Goal: Transaction & Acquisition: Purchase product/service

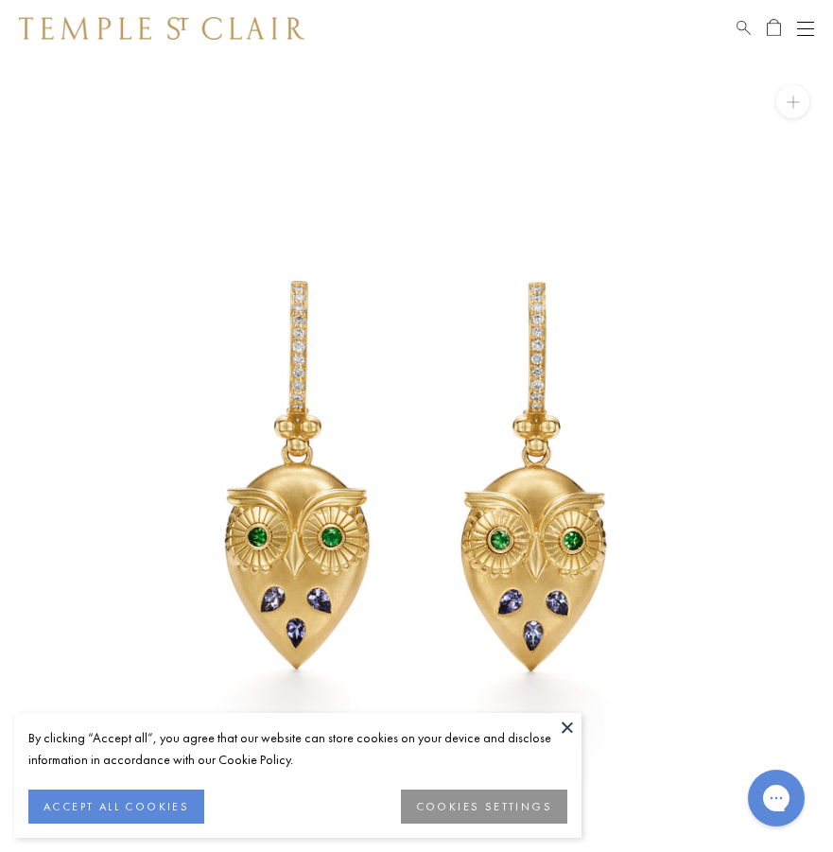
click at [170, 31] on img at bounding box center [162, 28] width 286 height 23
click at [195, 33] on img at bounding box center [162, 28] width 286 height 23
click at [126, 25] on img at bounding box center [162, 28] width 286 height 23
click at [793, 34] on div "Schedule An Appointment" at bounding box center [776, 28] width 78 height 23
click at [742, 22] on span "Search" at bounding box center [744, 25] width 14 height 16
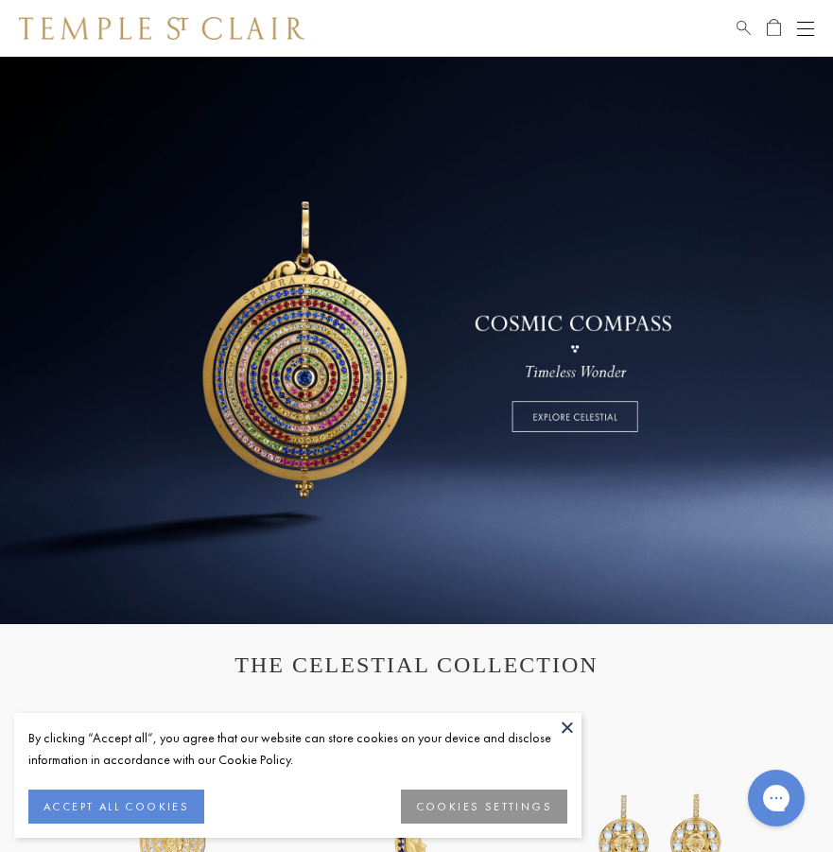
click at [745, 30] on span "Search" at bounding box center [744, 25] width 14 height 16
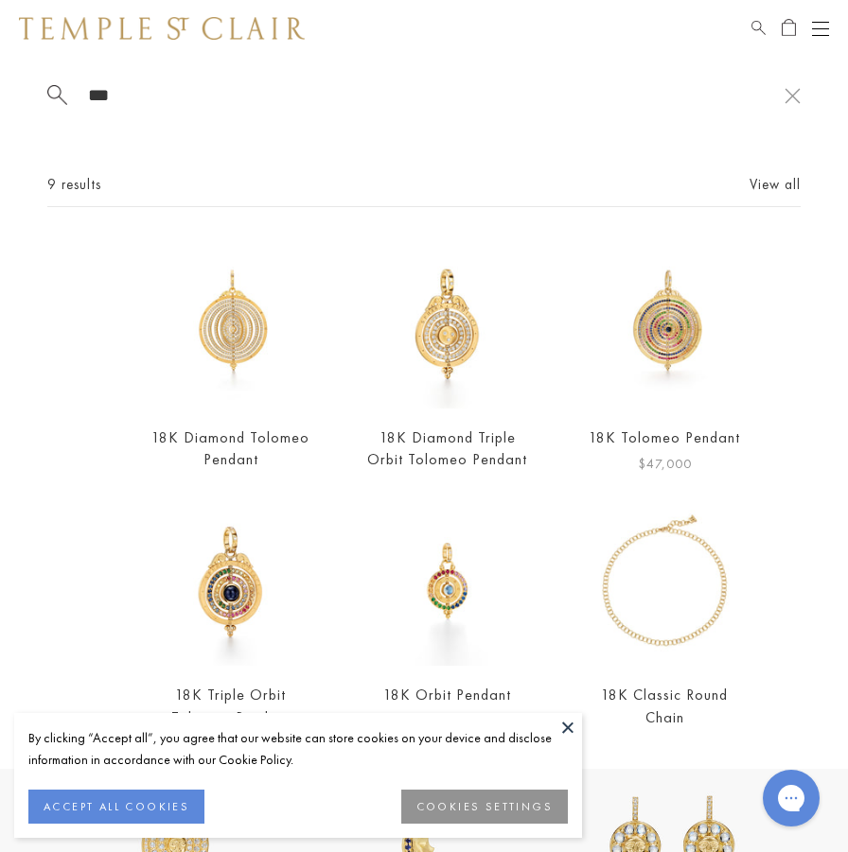
type input "***"
click at [661, 294] on img at bounding box center [664, 323] width 169 height 169
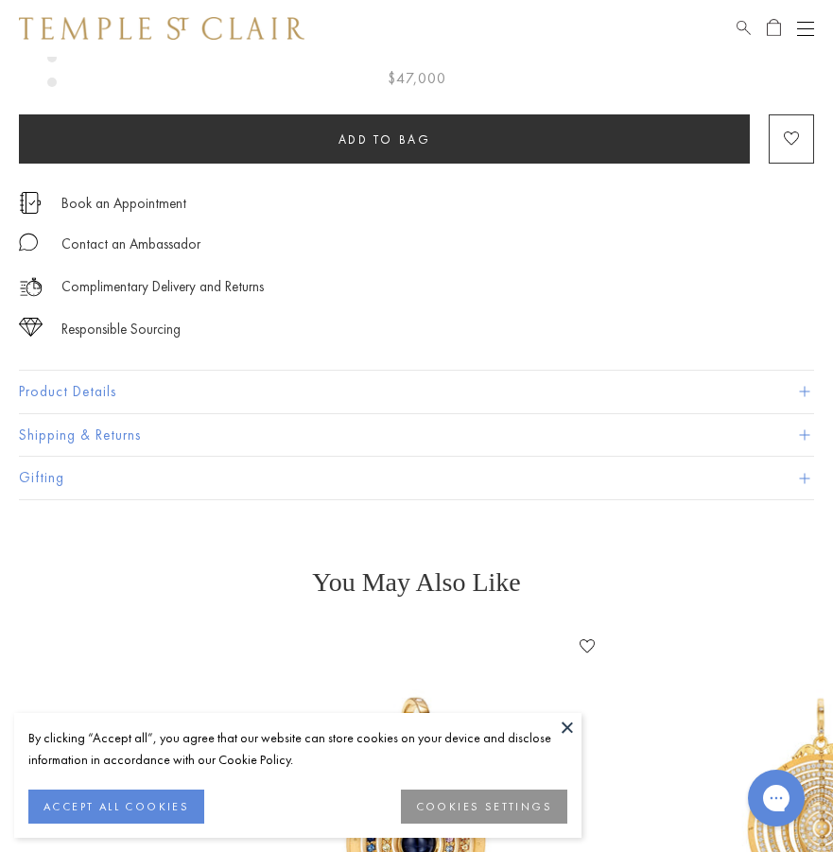
scroll to position [946, 0]
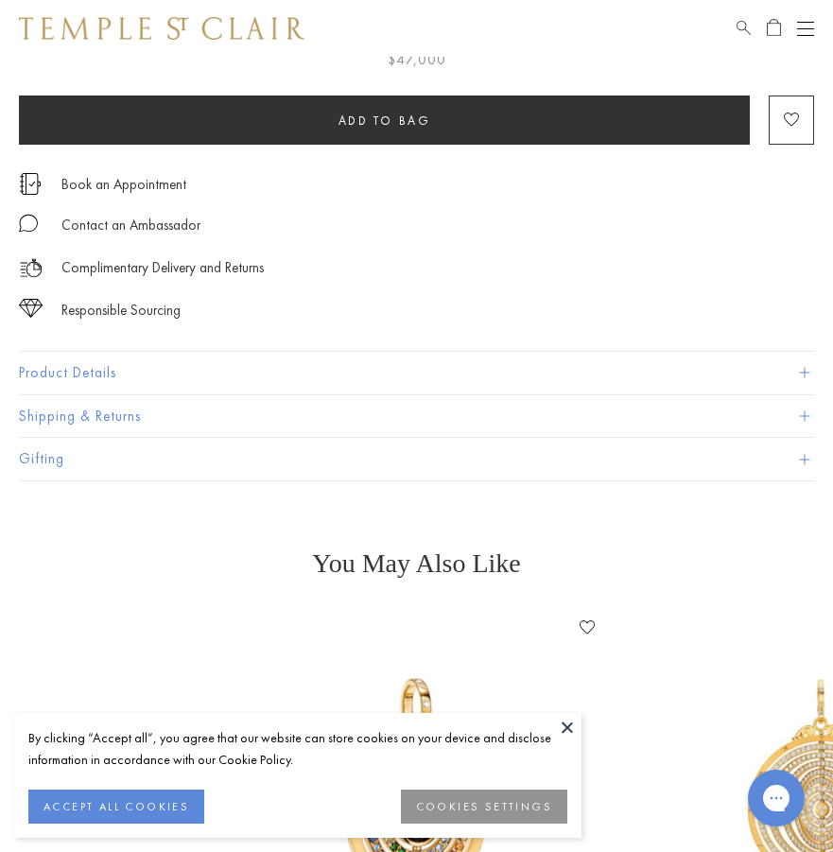
click at [96, 382] on button "Product Details" at bounding box center [417, 373] width 796 height 43
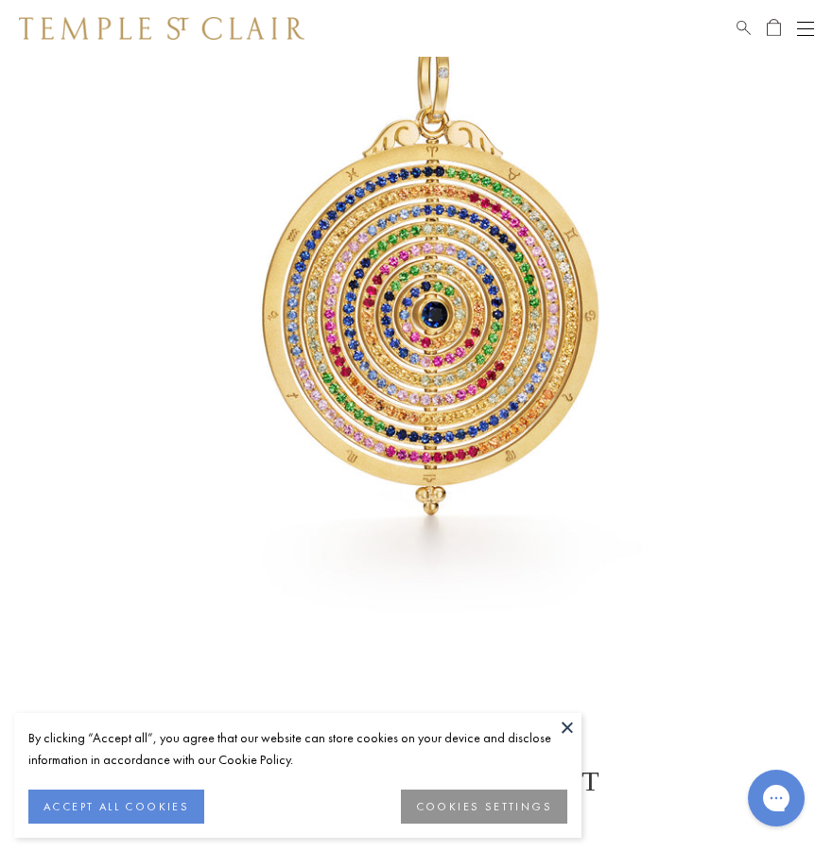
scroll to position [95, 0]
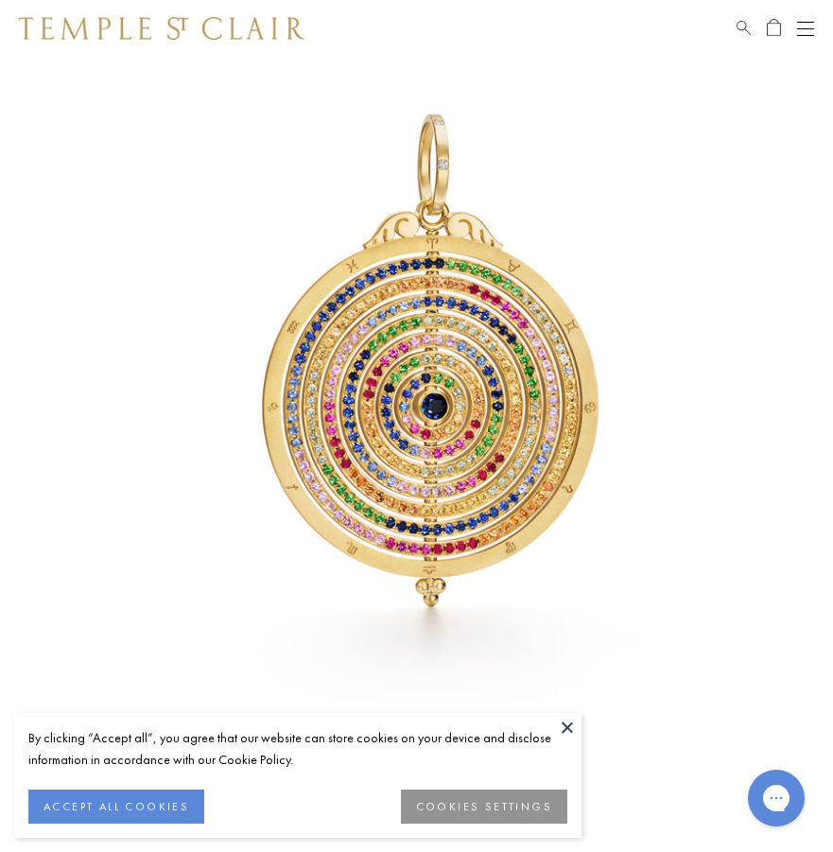
click at [505, 359] on img at bounding box center [416, 378] width 833 height 833
click at [445, 145] on img at bounding box center [416, 378] width 833 height 833
click at [782, 172] on img at bounding box center [416, 378] width 833 height 833
click at [659, 527] on img at bounding box center [416, 378] width 833 height 833
